Goal: Task Accomplishment & Management: Use online tool/utility

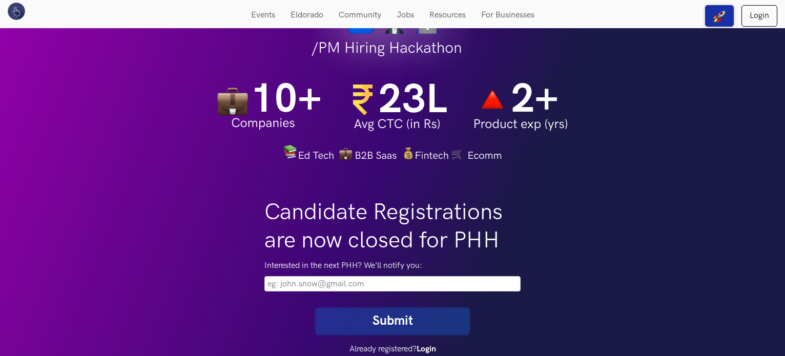
scroll to position [43, 0]
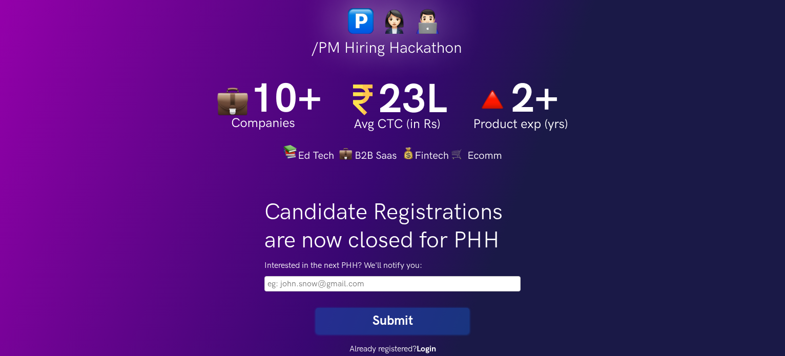
click at [296, 285] on input "email" at bounding box center [393, 283] width 256 height 15
type input "akshithamalicheti28@gmail.com"
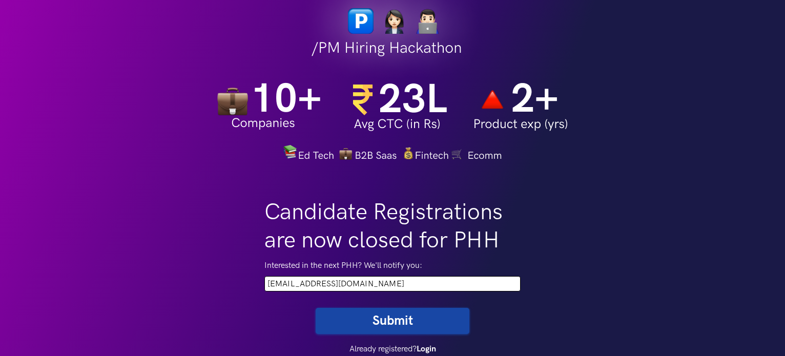
click at [387, 322] on button "Submit" at bounding box center [393, 321] width 154 height 26
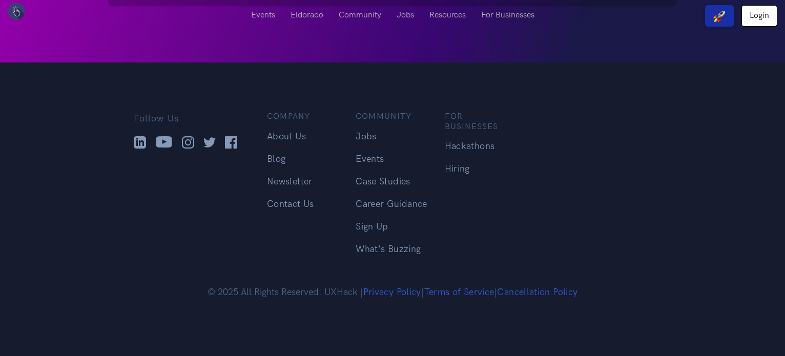
scroll to position [43, 0]
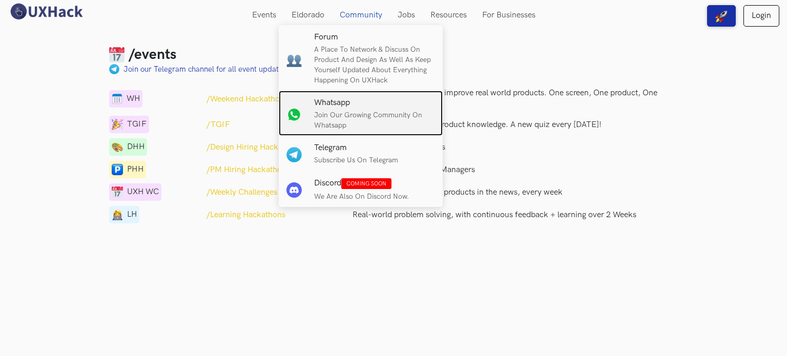
click at [356, 121] on p "Join our growing community on Whatsapp" at bounding box center [374, 120] width 121 height 21
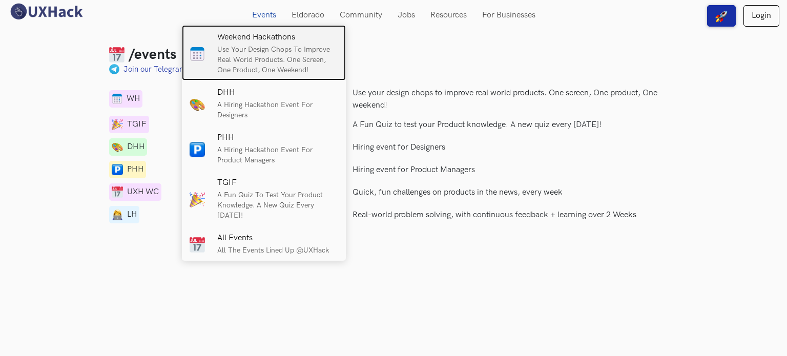
click at [270, 62] on p "Use your design chops to improve real world products. One screen, One product, …" at bounding box center [277, 60] width 121 height 31
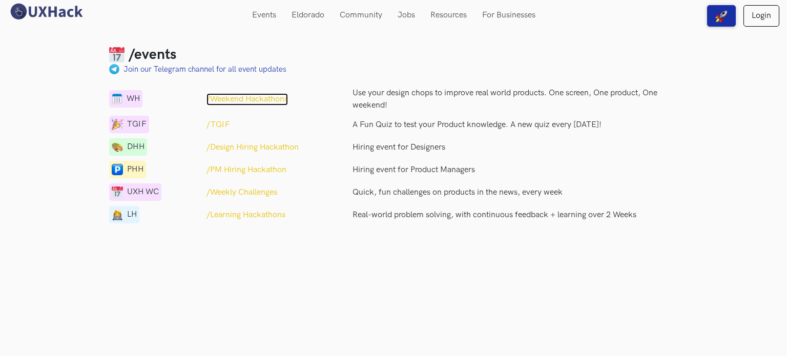
click at [238, 97] on p "/Weekend Hackathons" at bounding box center [248, 99] width 82 height 12
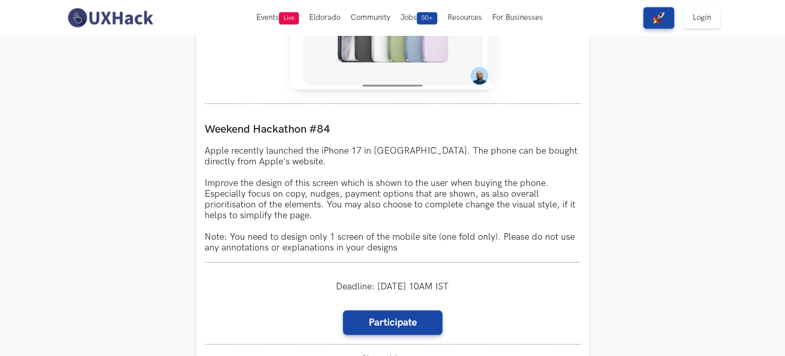
scroll to position [807, 0]
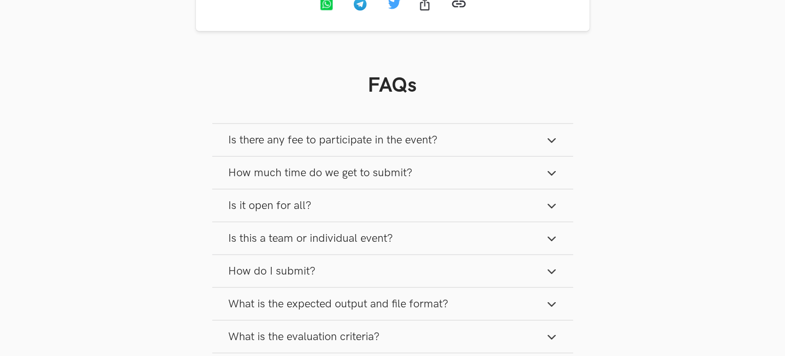
scroll to position [1238, 0]
click at [320, 150] on button "Is there any fee to participate in the event?" at bounding box center [392, 138] width 361 height 32
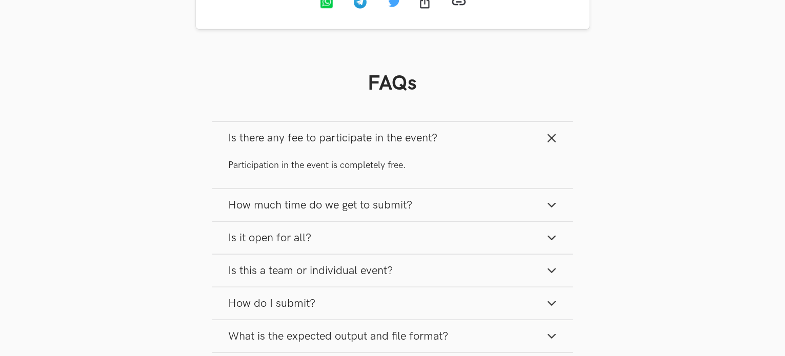
click at [328, 211] on span "How much time do we get to submit?" at bounding box center [321, 205] width 184 height 14
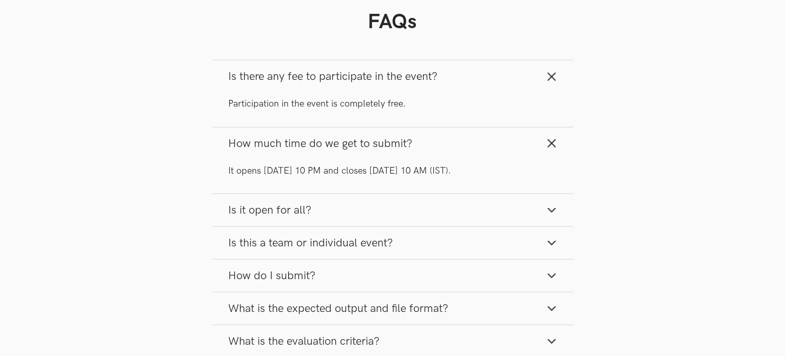
scroll to position [1305, 0]
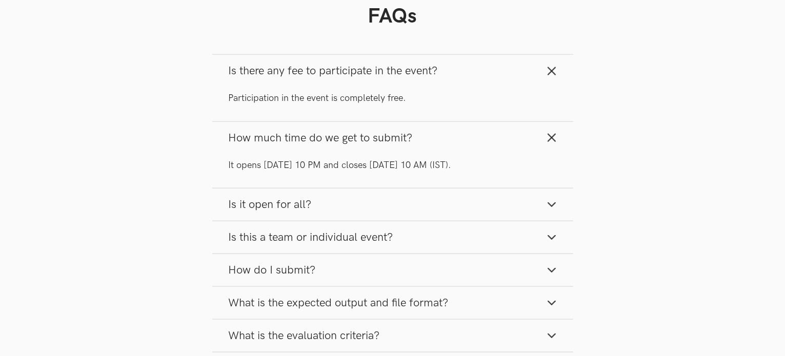
click at [343, 212] on button "Is it open for all?" at bounding box center [392, 205] width 361 height 32
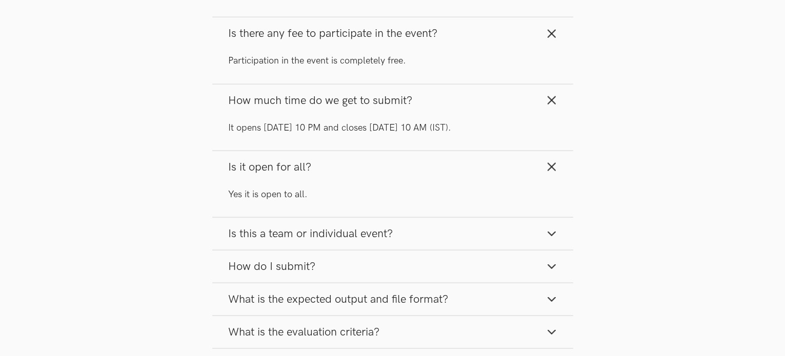
scroll to position [1344, 0]
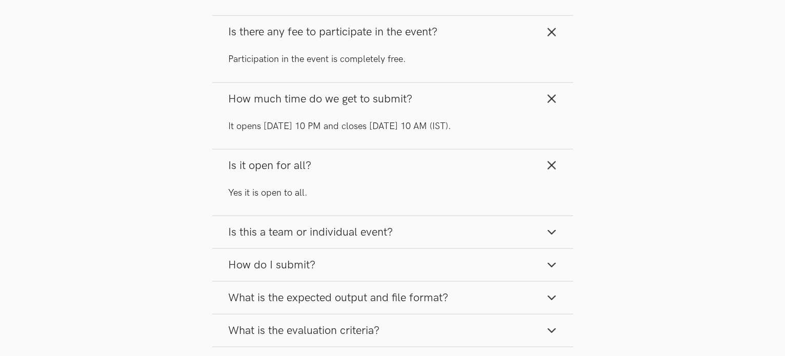
click at [344, 238] on span "Is this a team or individual event?" at bounding box center [311, 233] width 165 height 14
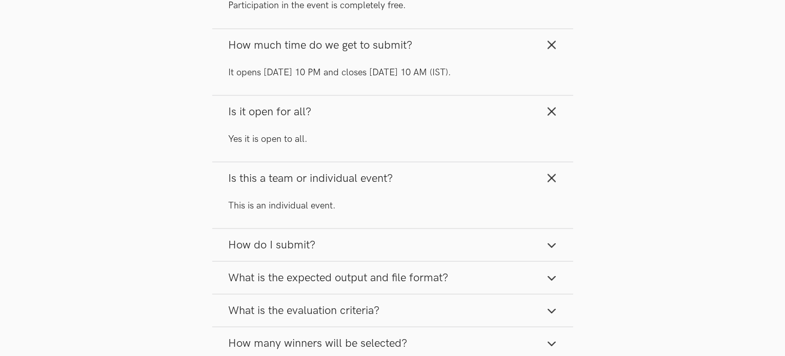
click at [344, 238] on button "How do I submit?" at bounding box center [392, 245] width 361 height 32
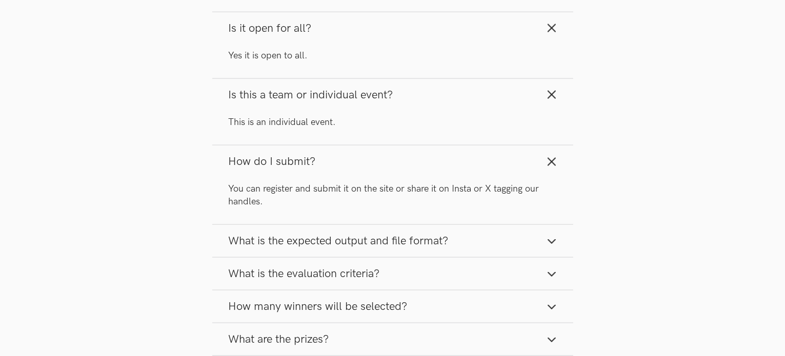
scroll to position [1482, 0]
click at [398, 240] on span "What is the expected output and file format?" at bounding box center [339, 241] width 220 height 14
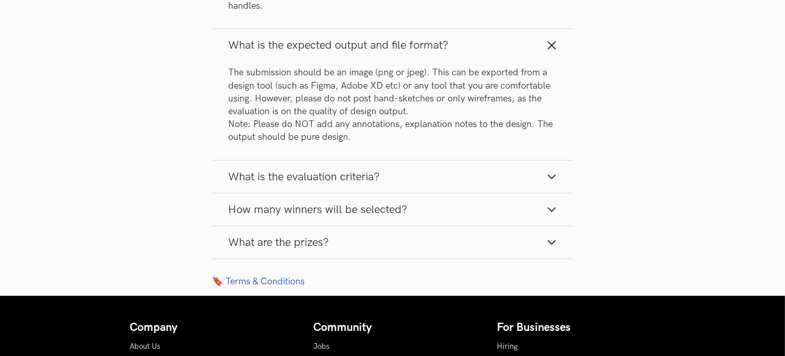
scroll to position [1686, 0]
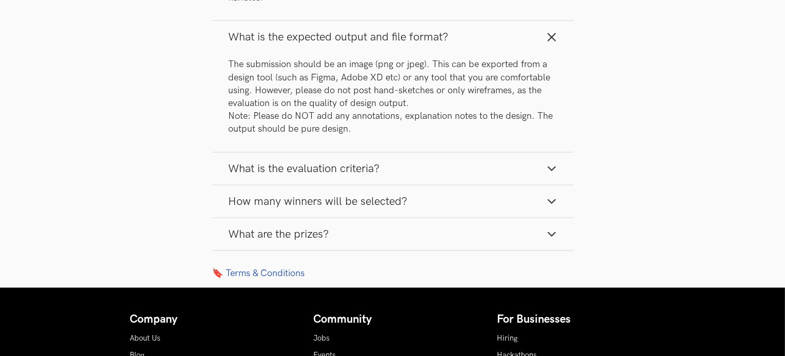
click at [346, 178] on button "What is the evaluation criteria?" at bounding box center [392, 169] width 361 height 32
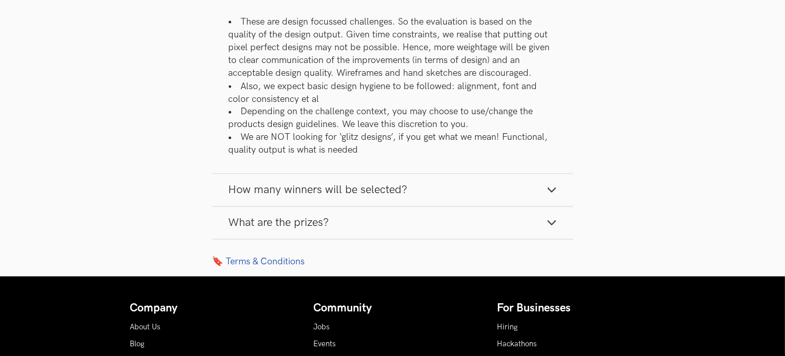
scroll to position [1863, 0]
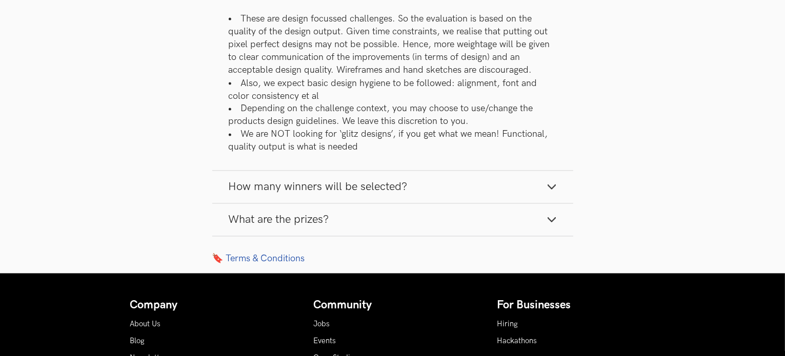
click at [306, 199] on button "How many winners will be selected?" at bounding box center [392, 187] width 361 height 32
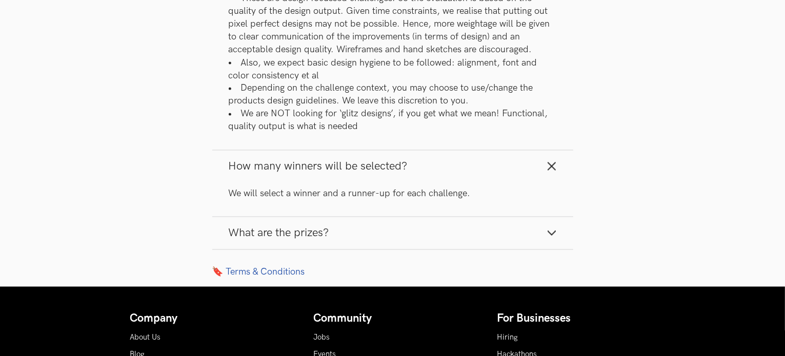
scroll to position [1884, 0]
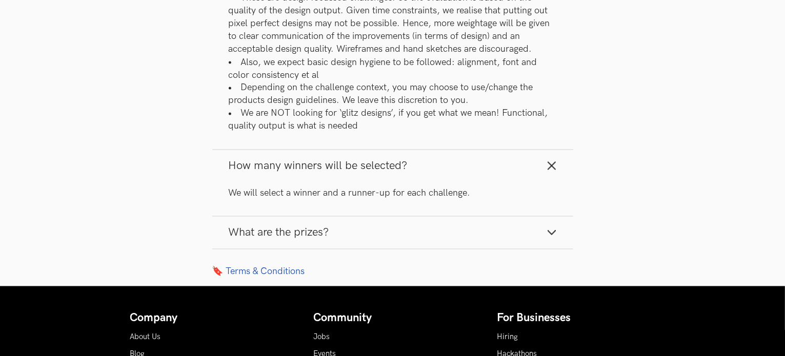
click at [310, 233] on span "What are the prizes?" at bounding box center [279, 233] width 100 height 14
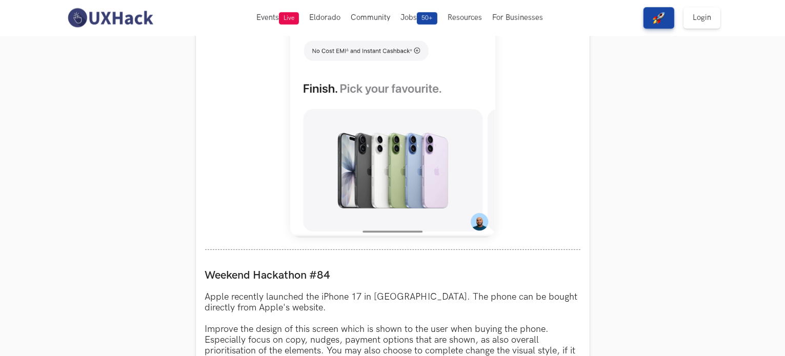
scroll to position [0, 0]
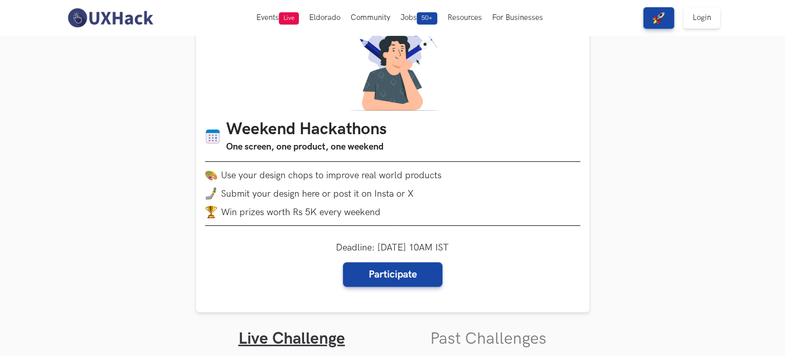
scroll to position [45, 0]
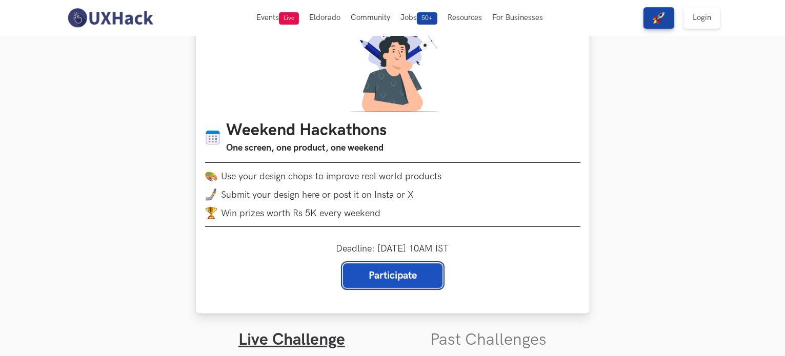
click at [363, 269] on link "Participate" at bounding box center [392, 275] width 99 height 25
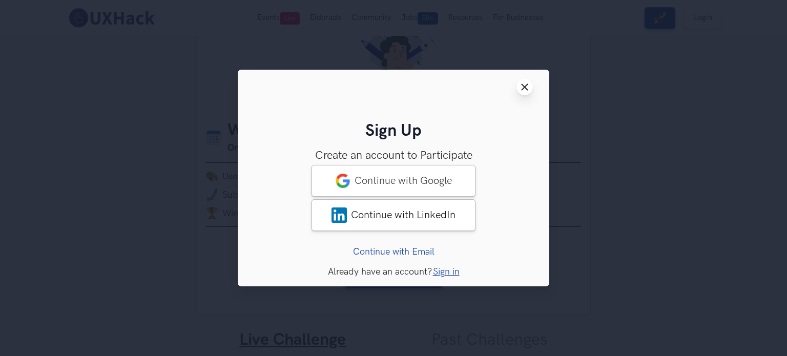
click at [525, 84] on icon "Close modal window" at bounding box center [525, 87] width 8 height 8
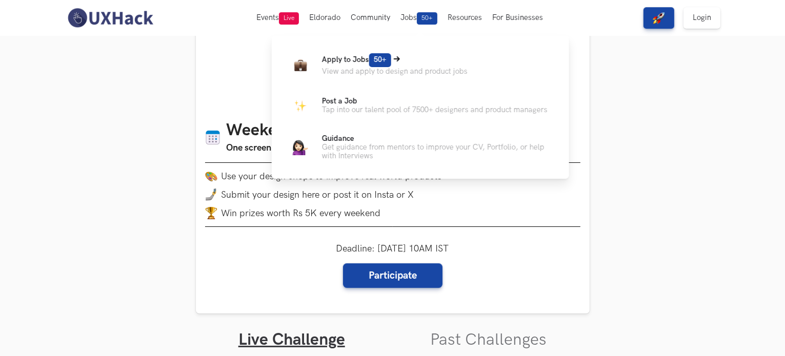
click at [406, 69] on p "View and apply to design and product jobs" at bounding box center [395, 71] width 146 height 9
click at [386, 54] on span "50+" at bounding box center [380, 60] width 22 height 14
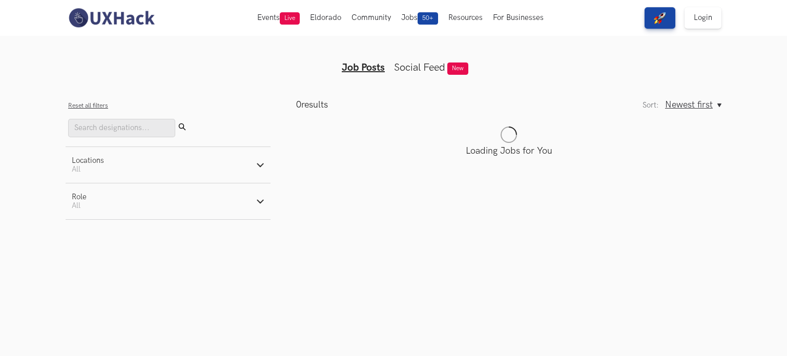
click at [233, 208] on button "Role Active filters: All" at bounding box center [168, 202] width 205 height 36
click at [115, 164] on button "Locations Active filters: All" at bounding box center [168, 165] width 205 height 36
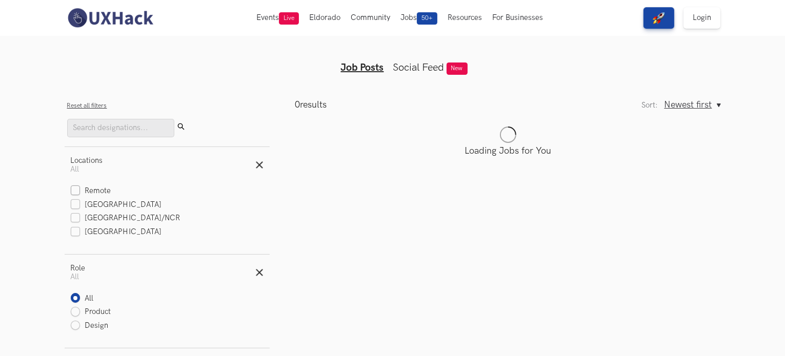
click at [76, 192] on label "Remote" at bounding box center [91, 191] width 40 height 11
click at [76, 192] on input "Remote" at bounding box center [76, 192] width 10 height 10
checkbox input "true"
click at [122, 132] on input "Search" at bounding box center [120, 128] width 107 height 18
click at [675, 103] on span "Newest first" at bounding box center [688, 104] width 48 height 11
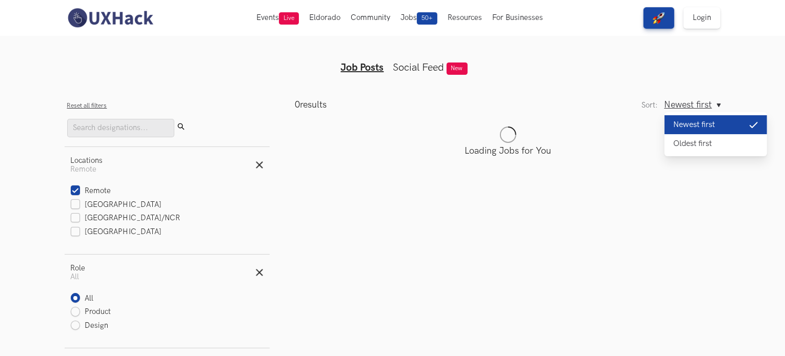
click at [603, 92] on section "Show filters Filters Close panel Reset all filters Submit Locations Active filt…" at bounding box center [392, 224] width 785 height 300
